Goal: Complete application form: Complete application form

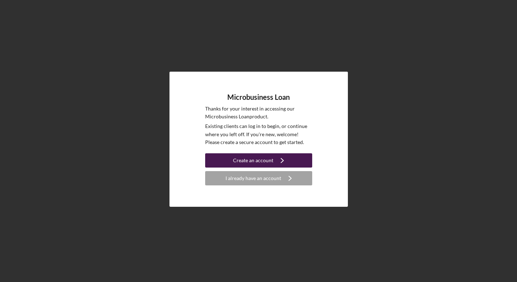
click at [262, 159] on div "Create an account" at bounding box center [253, 161] width 40 height 14
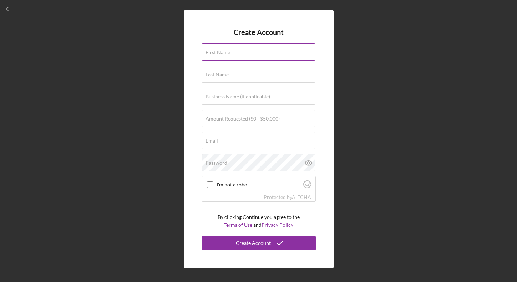
click at [235, 55] on input "First Name" at bounding box center [259, 52] width 114 height 17
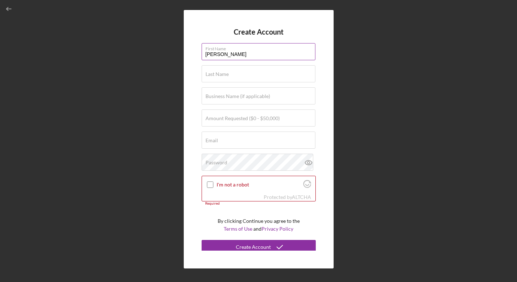
type input "[PERSON_NAME]"
type input "Kancher"
type input "Global Basketball Report"
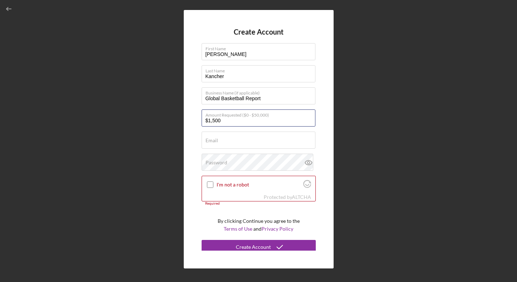
type input "$15,000"
click at [234, 141] on input "Email" at bounding box center [259, 140] width 114 height 17
type input "[EMAIL_ADDRESS][DOMAIN_NAME]"
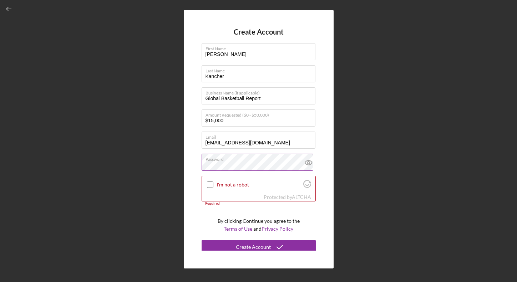
click at [307, 164] on icon at bounding box center [308, 163] width 2 height 2
click at [210, 185] on input "I'm not a robot" at bounding box center [210, 185] width 6 height 6
checkbox input "true"
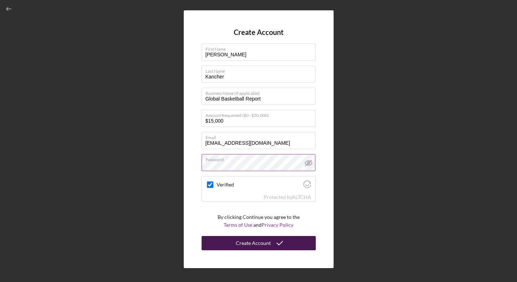
click at [257, 245] on div "Create Account" at bounding box center [253, 243] width 35 height 14
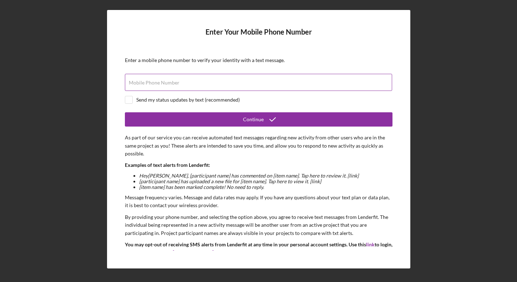
click at [205, 90] on input "Mobile Phone Number" at bounding box center [258, 82] width 267 height 17
type input "[PHONE_NUMBER]"
click at [141, 99] on div "Send my status updates by text (recommended)" at bounding box center [188, 100] width 104 height 6
checkbox input "true"
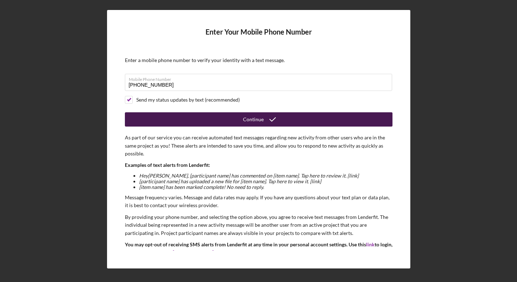
click at [175, 114] on button "Continue" at bounding box center [259, 119] width 268 height 14
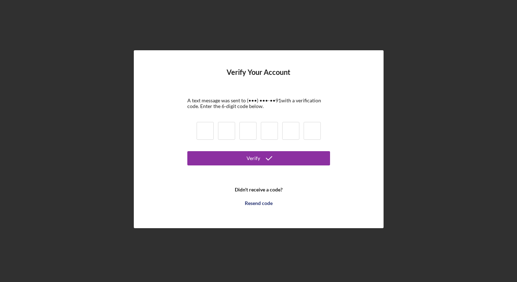
click at [195, 131] on div at bounding box center [259, 132] width 129 height 24
click at [204, 136] on input at bounding box center [205, 131] width 17 height 18
type input "7"
type input "6"
type input "3"
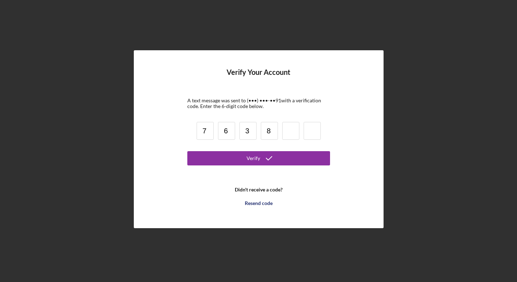
type input "8"
type input "3"
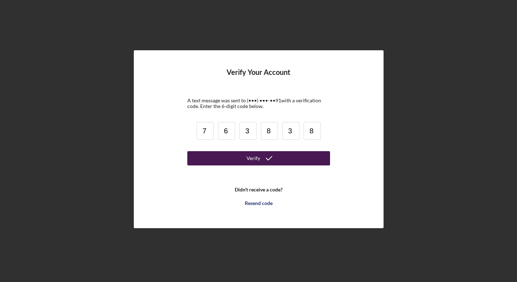
type input "8"
click at [203, 153] on button "Verify" at bounding box center [258, 158] width 143 height 14
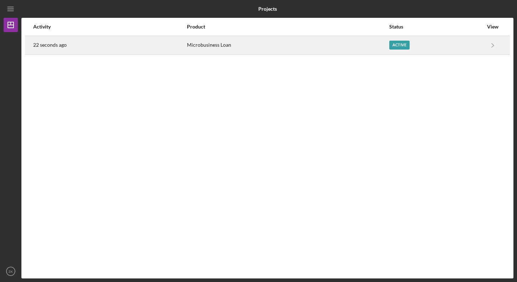
click at [332, 41] on div "Microbusiness Loan" at bounding box center [287, 45] width 201 height 18
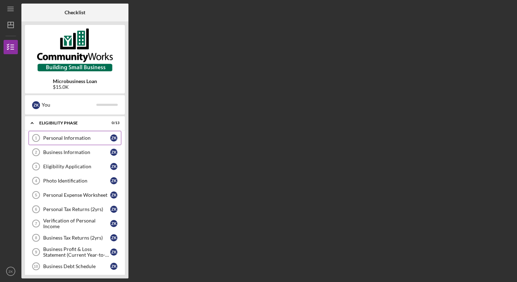
click at [73, 137] on div "Personal Information" at bounding box center [76, 138] width 67 height 6
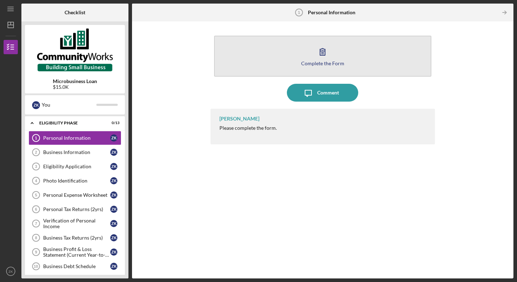
click at [321, 64] on div "Complete the Form" at bounding box center [322, 63] width 43 height 5
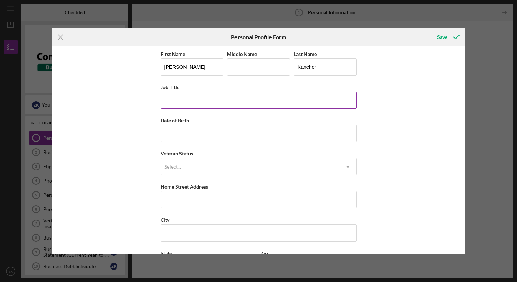
click at [205, 96] on input "Job Title" at bounding box center [259, 100] width 196 height 17
type input "Founder"
type input "[DATE]"
click at [176, 167] on div "Select..." at bounding box center [173, 167] width 16 height 6
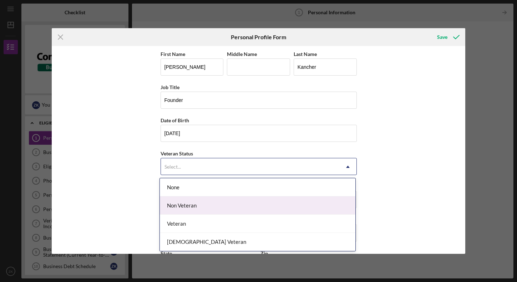
click at [176, 205] on div "Non Veteran" at bounding box center [258, 206] width 196 height 18
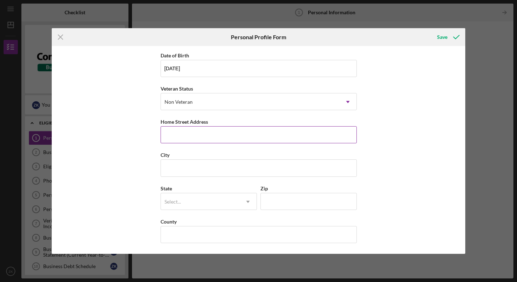
click at [214, 125] on div "Home Street Address" at bounding box center [259, 121] width 196 height 9
click at [209, 134] on input "Home Street Address" at bounding box center [259, 134] width 196 height 17
type input "[STREET_ADDRESS]"
type input "A"
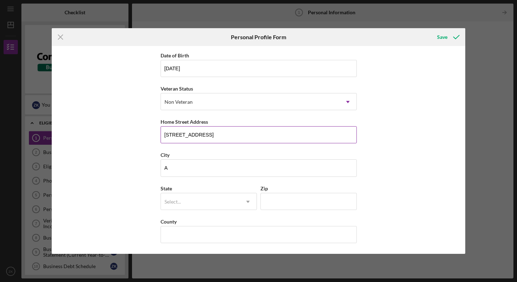
click at [221, 135] on input "[STREET_ADDRESS]" at bounding box center [259, 134] width 196 height 17
type input "[STREET_ADDRESS]"
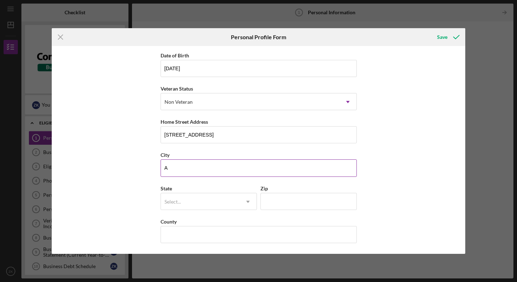
click at [202, 166] on input "A" at bounding box center [259, 168] width 196 height 17
type input "[GEOGRAPHIC_DATA]"
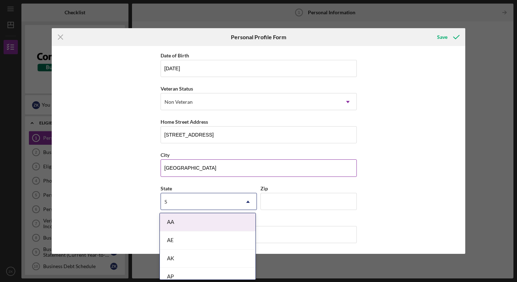
type input "Sc"
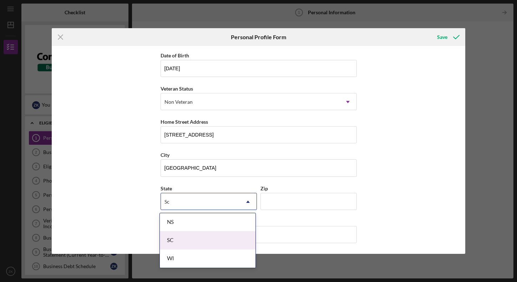
click at [181, 245] on div "SC" at bounding box center [208, 241] width 96 height 18
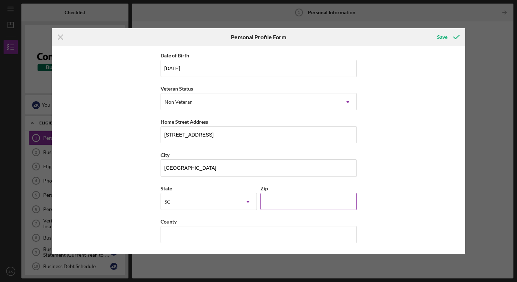
click at [300, 204] on input "Zip" at bounding box center [309, 201] width 96 height 17
type input "29601"
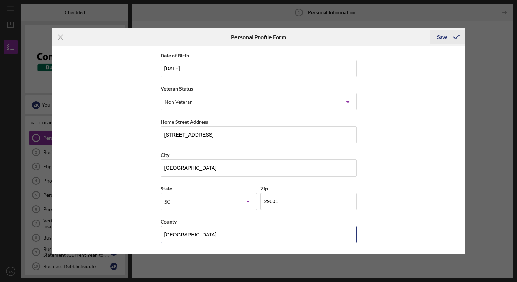
type input "[GEOGRAPHIC_DATA]"
click at [448, 36] on icon "submit" at bounding box center [457, 37] width 18 height 18
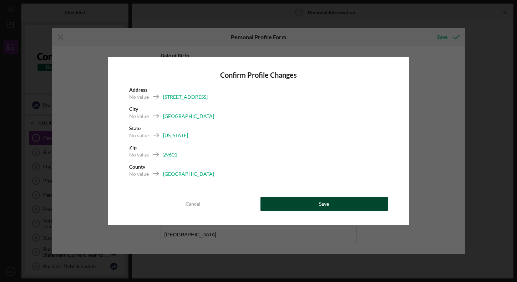
click at [287, 207] on button "Save" at bounding box center [324, 204] width 127 height 14
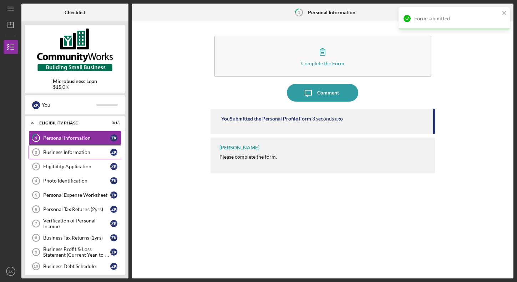
click at [94, 151] on div "Business Information" at bounding box center [76, 153] width 67 height 6
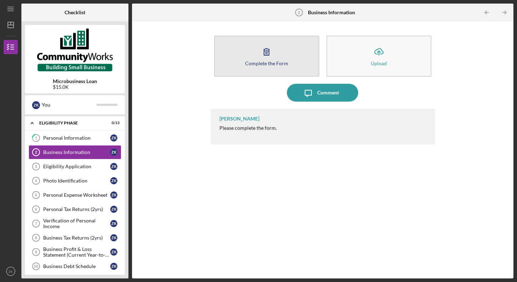
click at [270, 56] on icon "button" at bounding box center [267, 52] width 18 height 18
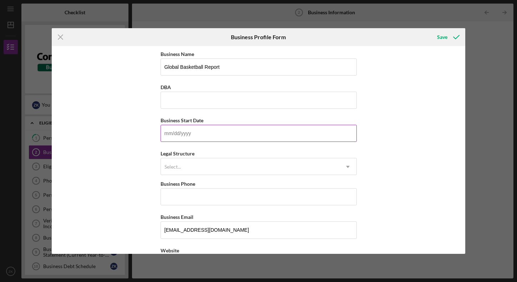
click at [217, 126] on input "Business Start Date" at bounding box center [259, 133] width 196 height 17
type input "[DATE]"
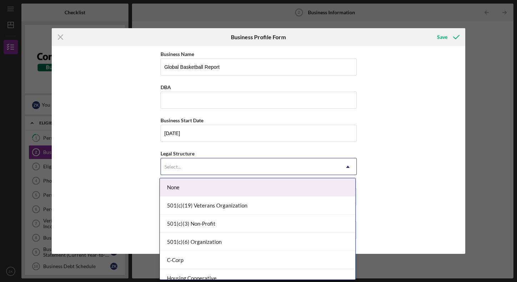
click at [177, 167] on div "Select..." at bounding box center [173, 167] width 16 height 6
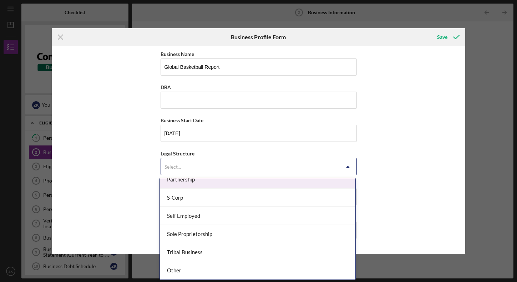
scroll to position [172, 0]
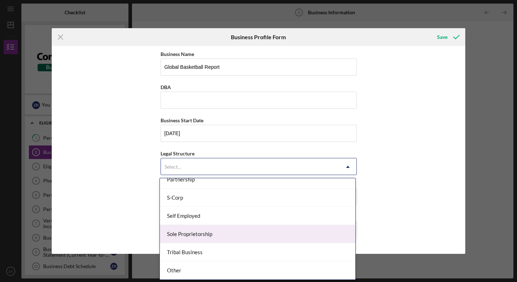
click at [180, 230] on div "Sole Proprietorship" at bounding box center [258, 234] width 196 height 18
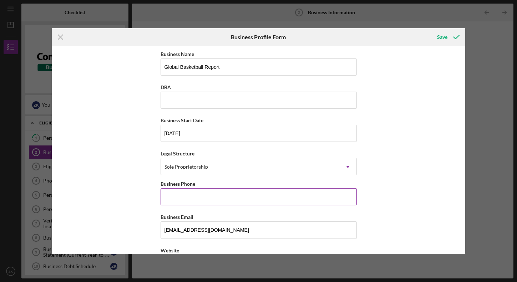
click at [205, 204] on input "Business Phone" at bounding box center [259, 197] width 196 height 17
type input "[PHONE_NUMBER]"
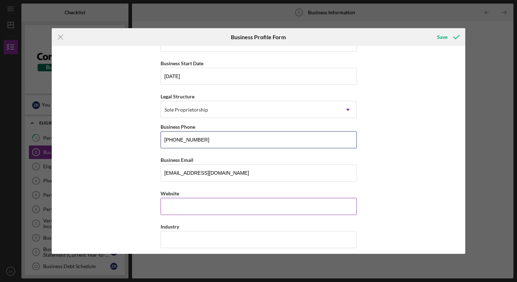
scroll to position [57, 0]
click at [206, 206] on input "Website" at bounding box center [259, 206] width 196 height 17
type input "[DOMAIN_NAME]"
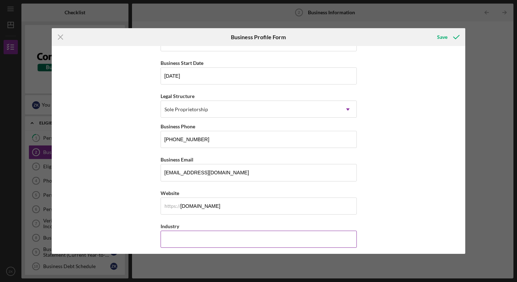
scroll to position [116, 0]
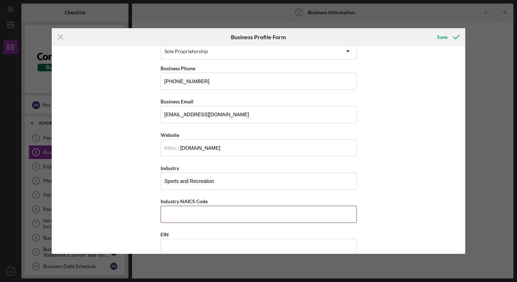
click at [203, 221] on input "Industry NAICS Code" at bounding box center [259, 214] width 196 height 17
click at [202, 181] on input "Sports and Recreation" at bounding box center [259, 181] width 196 height 17
type input "Educational Support Services"
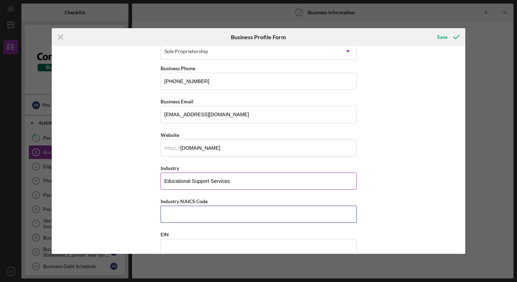
paste input "611710"
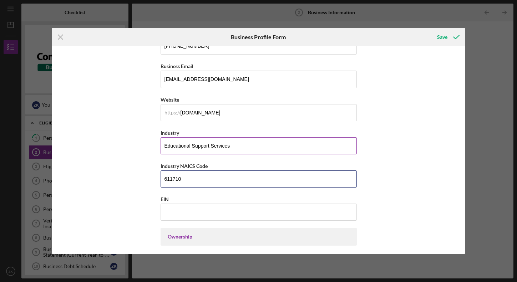
scroll to position [158, 0]
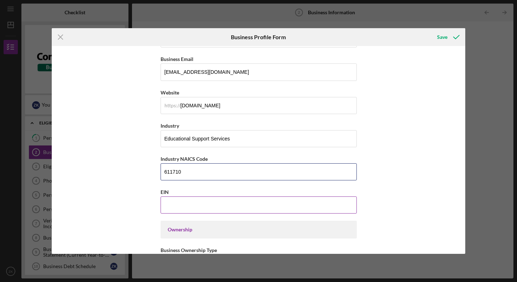
type input "611710"
click at [190, 209] on input "EIN" at bounding box center [259, 205] width 196 height 17
type input "[US_EMPLOYER_IDENTIFICATION_NUMBER]"
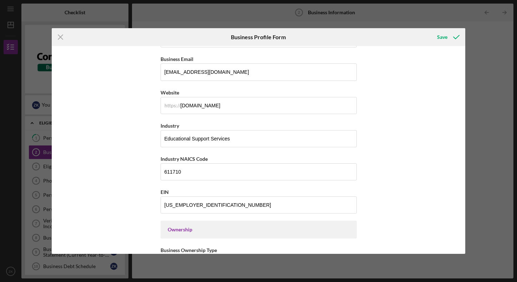
click at [77, 190] on div "Business Name Global Basketball Report DBA Business Start Date [DATE] Legal Str…" at bounding box center [259, 150] width 414 height 208
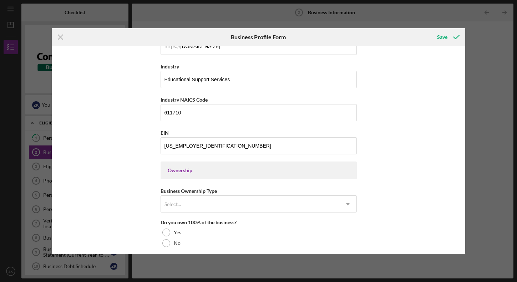
scroll to position [231, 0]
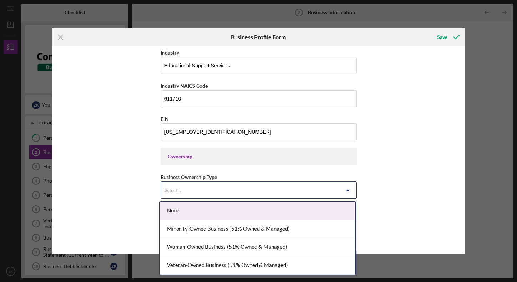
click at [194, 186] on div "Select..." at bounding box center [250, 190] width 179 height 16
click at [148, 191] on div "Business Name Global Basketball Report DBA Business Start Date [DATE] Legal Str…" at bounding box center [259, 150] width 414 height 208
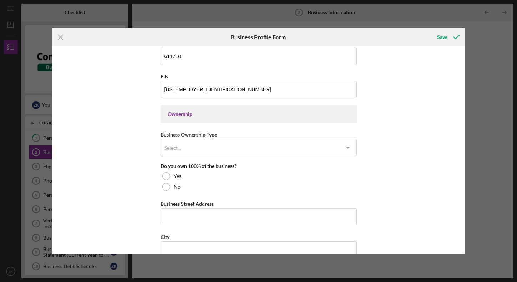
scroll to position [274, 0]
click at [185, 150] on div "Select..." at bounding box center [250, 148] width 179 height 16
click at [124, 162] on div "Business Name Global Basketball Report DBA Business Start Date [DATE] Legal Str…" at bounding box center [259, 150] width 414 height 208
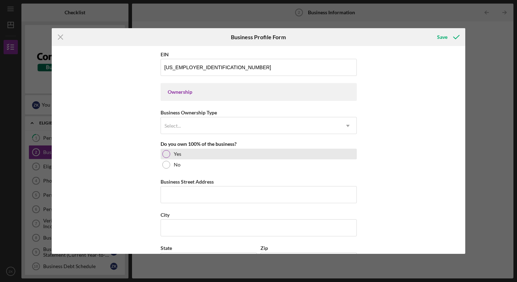
click at [165, 157] on div at bounding box center [166, 154] width 8 height 8
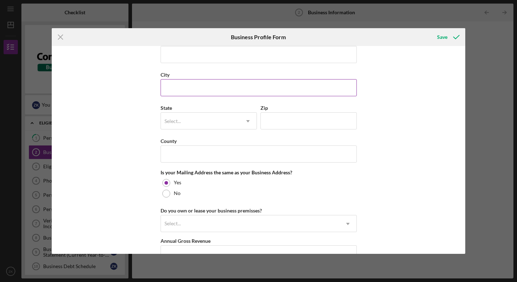
scroll to position [426, 0]
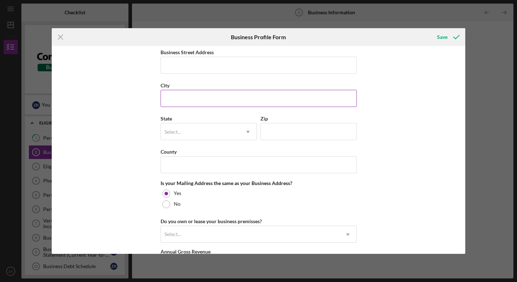
click at [174, 98] on input "City" at bounding box center [259, 98] width 196 height 17
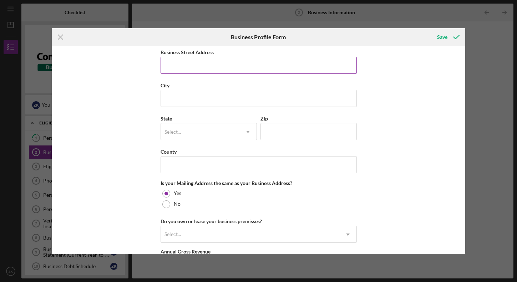
click at [181, 71] on input "Business Street Address" at bounding box center [259, 65] width 196 height 17
type input "[STREET_ADDRESS]"
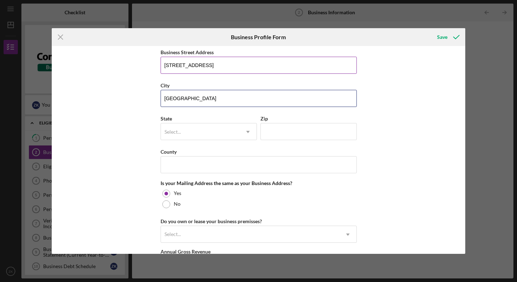
type input "[GEOGRAPHIC_DATA]"
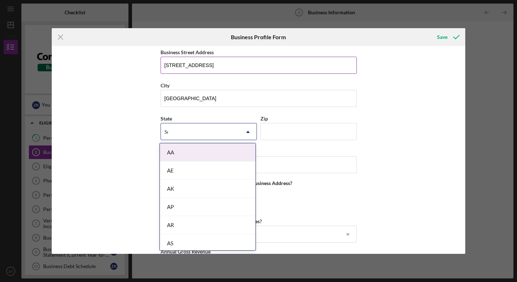
type input "Sou"
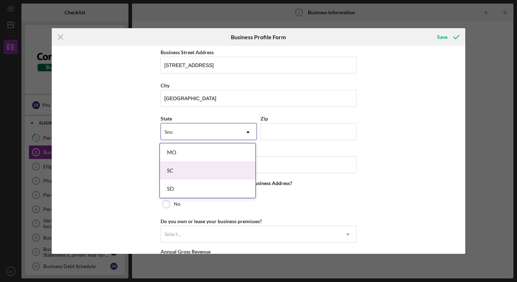
click at [184, 169] on div "SC" at bounding box center [208, 171] width 96 height 18
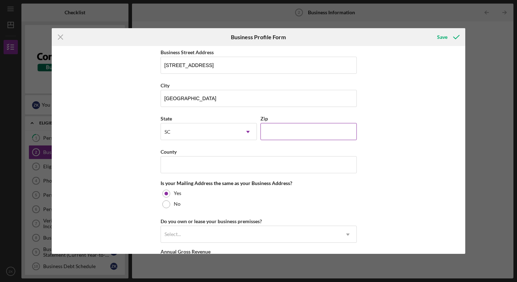
click at [274, 133] on input "Zip" at bounding box center [309, 131] width 96 height 17
type input "29601"
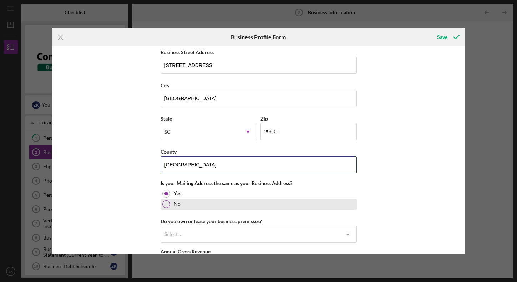
type input "[GEOGRAPHIC_DATA]"
click at [185, 205] on div "No" at bounding box center [259, 204] width 196 height 11
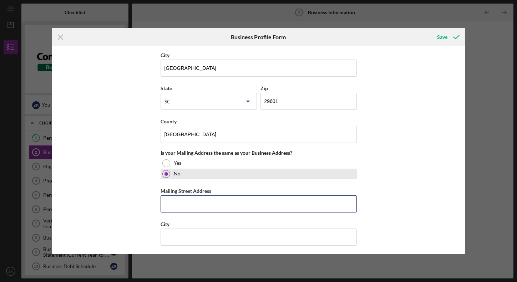
click at [185, 205] on input "Mailing Street Address" at bounding box center [259, 204] width 196 height 17
type input "[STREET_ADDRESS][PERSON_NAME]"
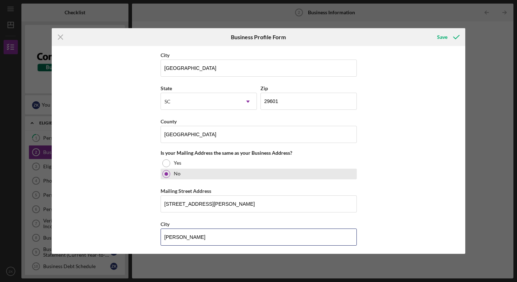
type input "[PERSON_NAME]"
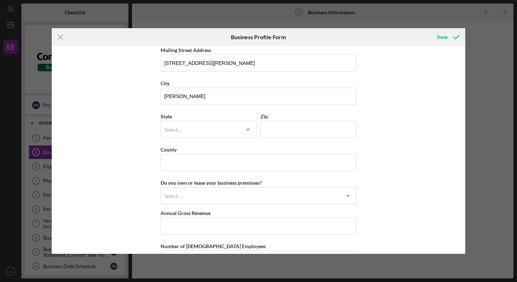
scroll to position [606, 0]
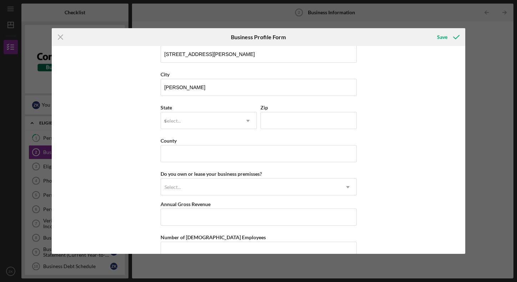
type input "wy"
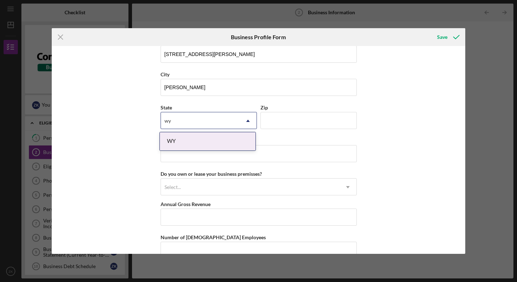
click at [180, 143] on div "WY" at bounding box center [208, 141] width 96 height 18
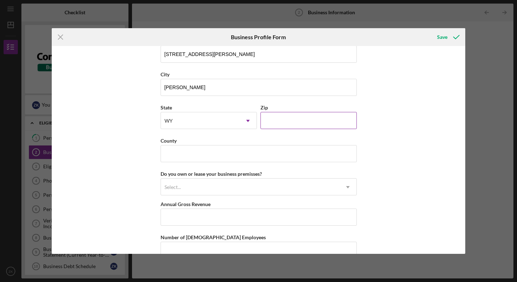
click at [281, 126] on input "Zip" at bounding box center [309, 120] width 96 height 17
type input "82801"
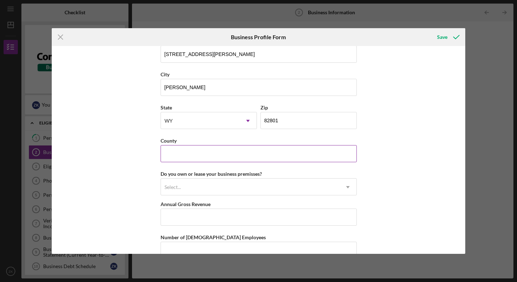
click at [242, 151] on input "County" at bounding box center [259, 153] width 196 height 17
click at [272, 189] on div "Select..." at bounding box center [250, 187] width 179 height 16
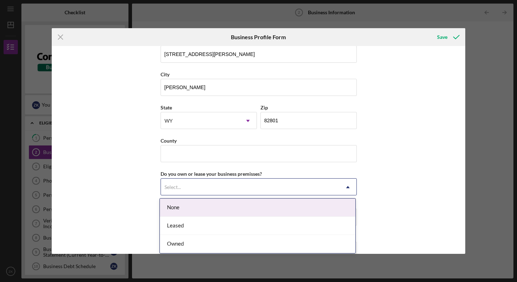
click at [146, 192] on div "Business Name Global Basketball Report DBA Business Start Date [DATE] Legal Str…" at bounding box center [259, 150] width 414 height 208
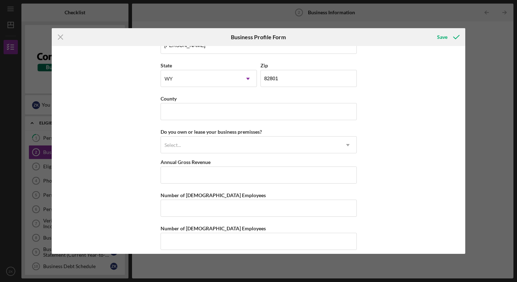
scroll to position [649, 0]
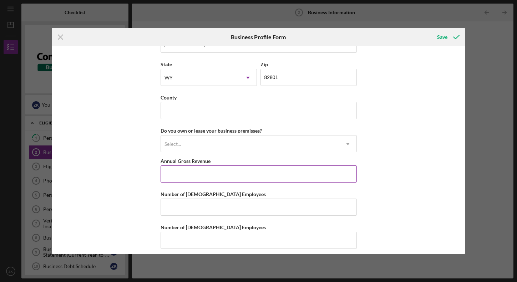
click at [206, 176] on input "Annual Gross Revenue" at bounding box center [259, 174] width 196 height 17
type input "$59,284"
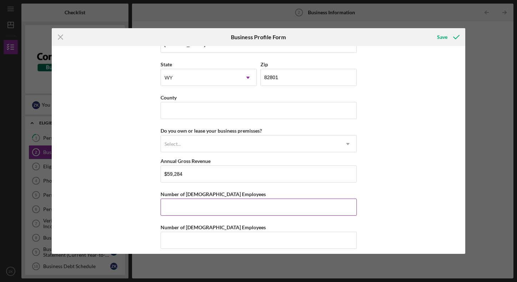
click at [202, 210] on input "Number of [DEMOGRAPHIC_DATA] Employees" at bounding box center [259, 207] width 196 height 17
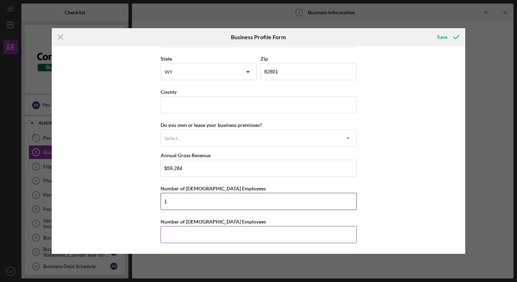
scroll to position [655, 0]
type input "1"
click at [191, 235] on input "Number of [DEMOGRAPHIC_DATA] Employees" at bounding box center [259, 234] width 196 height 17
type input "0"
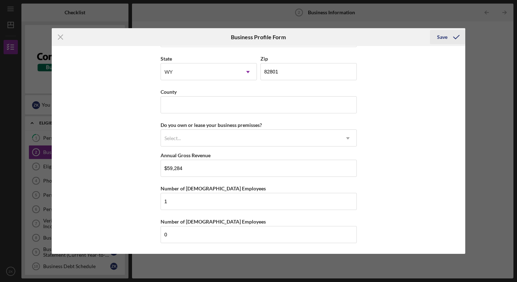
click at [440, 31] on div "Save" at bounding box center [442, 37] width 10 height 14
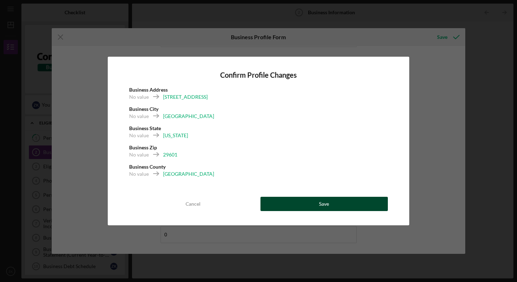
click at [288, 210] on button "Save" at bounding box center [324, 204] width 127 height 14
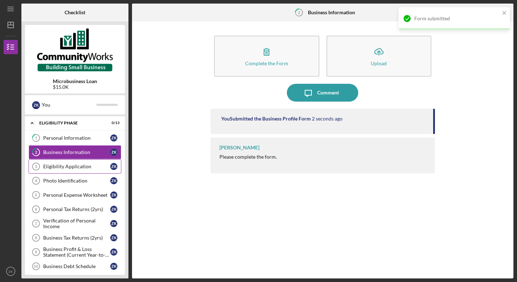
click at [62, 170] on link "Eligibility Application 3 Eligibility Application Z K" at bounding box center [75, 167] width 93 height 14
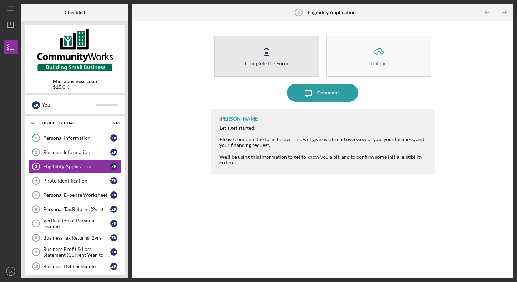
click at [266, 63] on div "Complete the Form" at bounding box center [266, 63] width 43 height 5
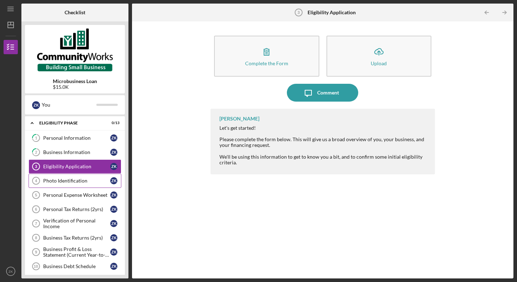
click at [64, 181] on div "Photo Identification" at bounding box center [76, 181] width 67 height 6
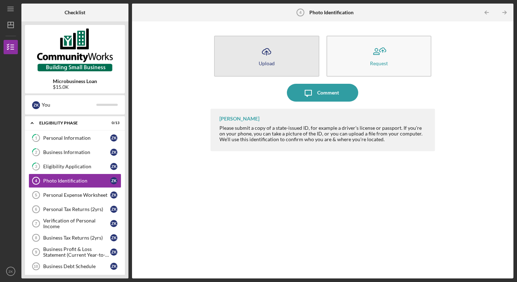
click at [261, 67] on button "Icon/Upload Upload" at bounding box center [266, 56] width 105 height 41
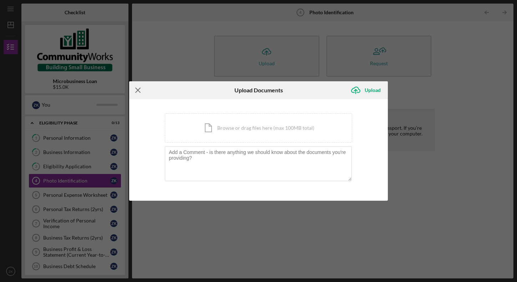
click at [137, 90] on line at bounding box center [138, 90] width 5 height 5
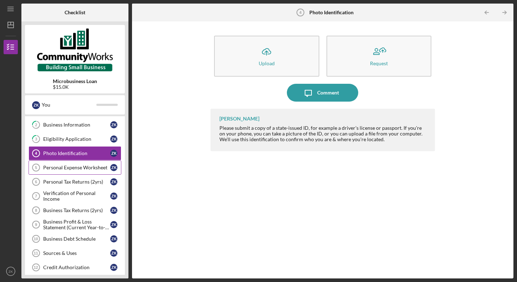
scroll to position [24, 0]
